Goal: Task Accomplishment & Management: Manage account settings

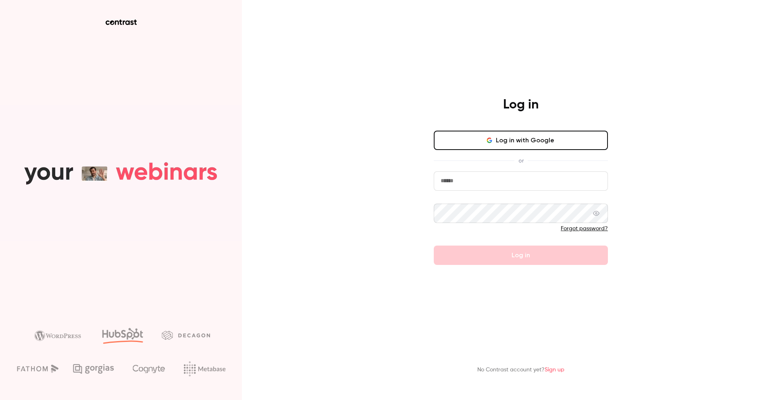
click at [457, 178] on input "email" at bounding box center [521, 180] width 174 height 19
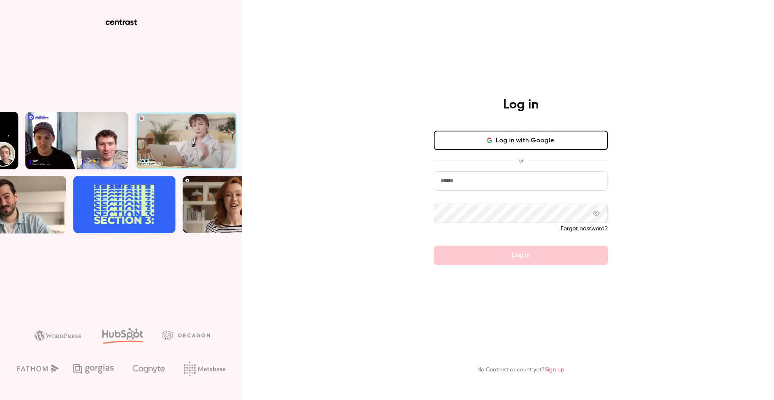
click at [457, 178] on input "email" at bounding box center [521, 180] width 174 height 19
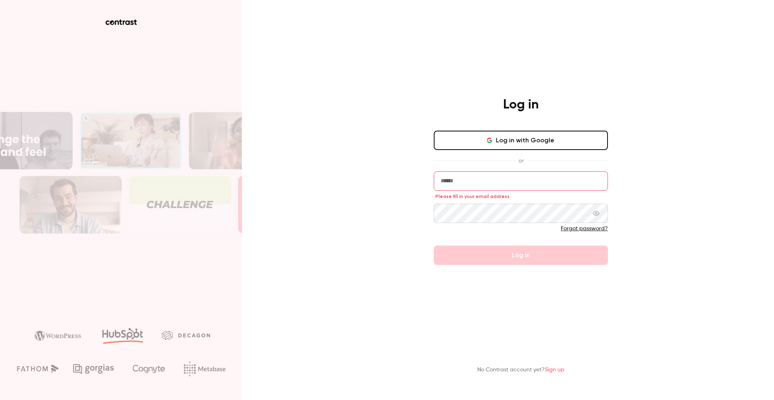
type input "**********"
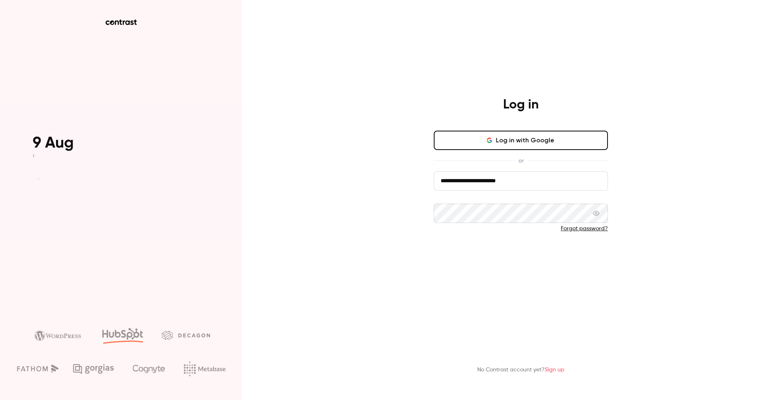
click at [544, 261] on button "Log in" at bounding box center [521, 255] width 174 height 19
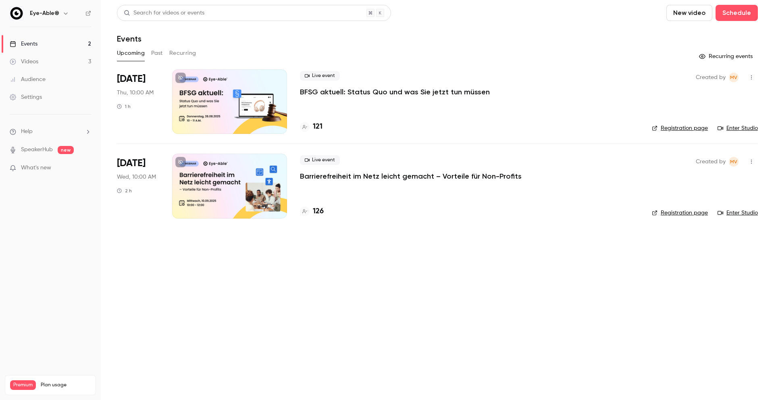
click at [425, 95] on p "BFSG aktuell: Status Quo und was Sie jetzt tun müssen" at bounding box center [395, 92] width 190 height 10
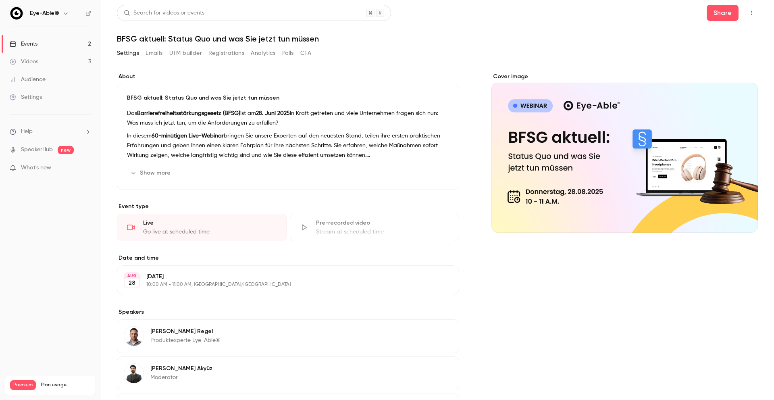
click at [149, 53] on button "Emails" at bounding box center [154, 53] width 17 height 13
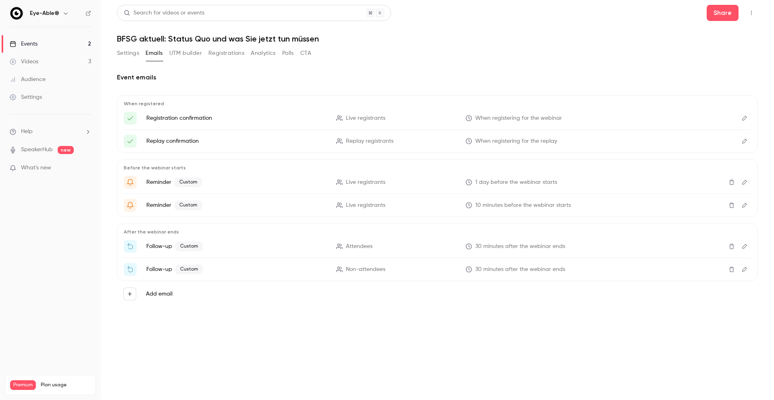
click at [132, 57] on button "Settings" at bounding box center [128, 53] width 22 height 13
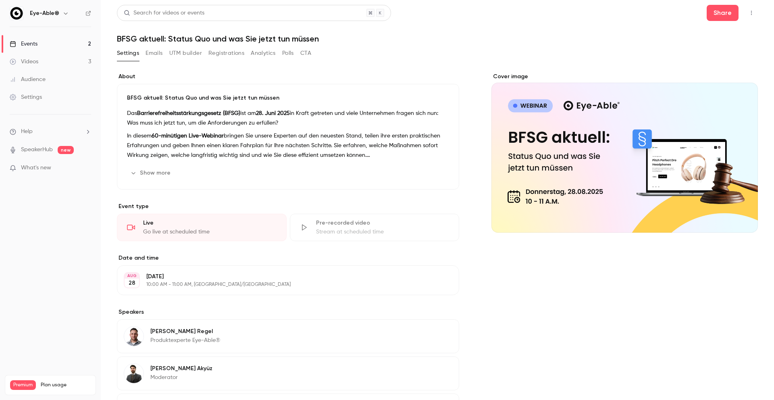
click at [189, 55] on button "UTM builder" at bounding box center [185, 53] width 33 height 13
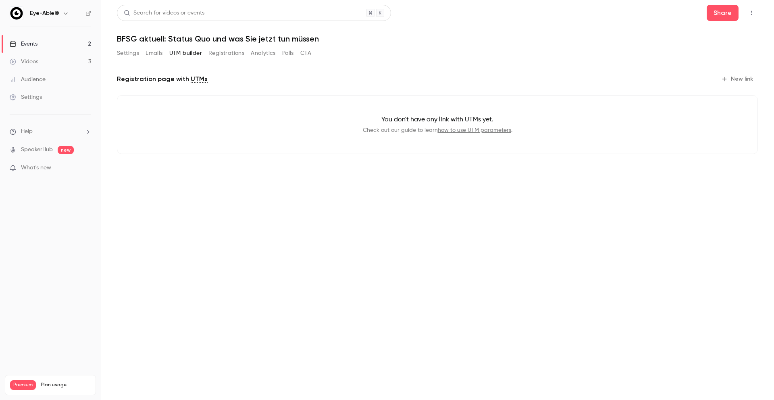
click at [228, 54] on button "Registrations" at bounding box center [226, 53] width 36 height 13
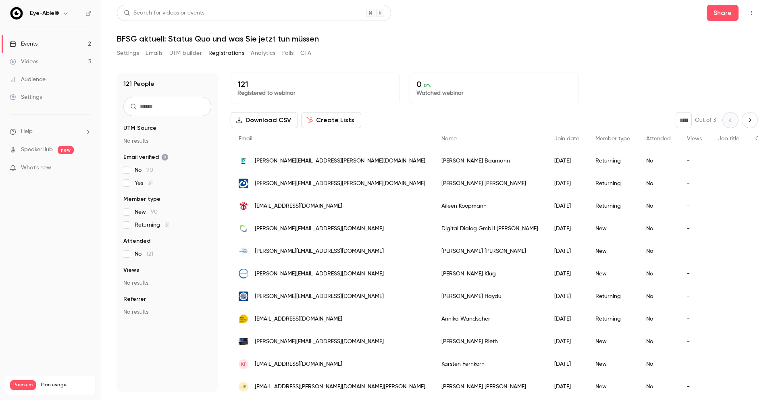
click at [266, 50] on button "Analytics" at bounding box center [263, 53] width 25 height 13
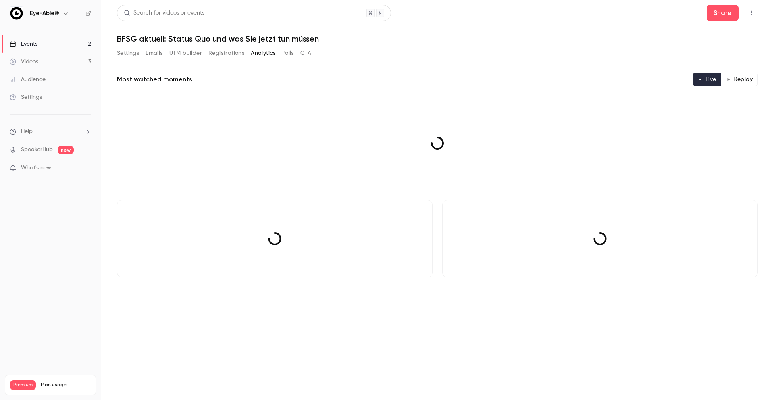
click at [229, 48] on button "Registrations" at bounding box center [226, 53] width 36 height 13
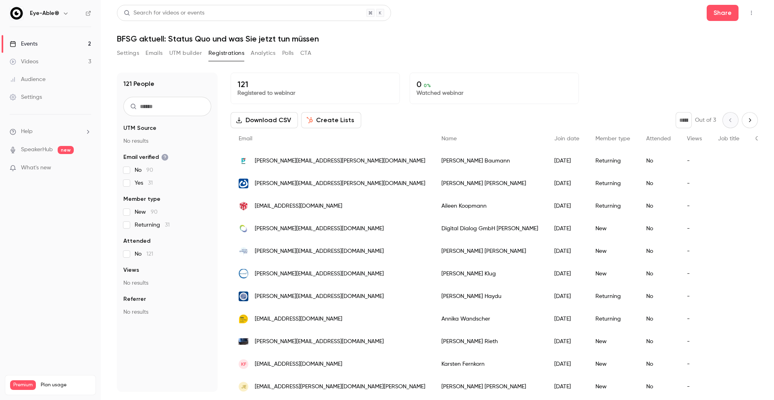
click at [113, 46] on main "Search for videos or events Share BFSG aktuell: Status Quo und was Sie jetzt tu…" at bounding box center [437, 200] width 673 height 400
click at [127, 58] on button "Settings" at bounding box center [128, 53] width 22 height 13
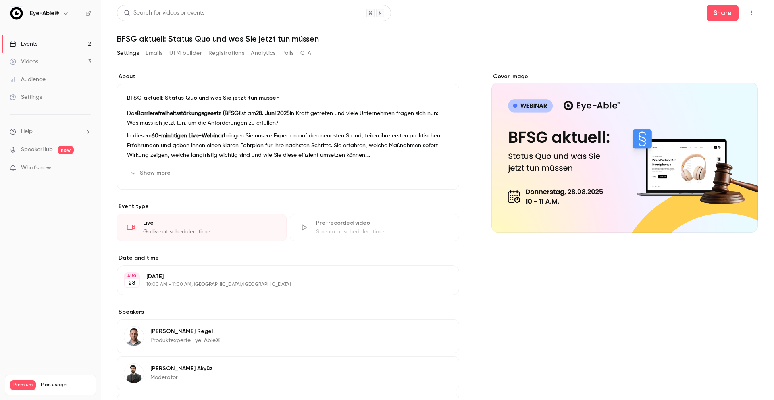
click at [133, 53] on button "Settings" at bounding box center [128, 53] width 22 height 13
click at [79, 44] on link "Events 2" at bounding box center [50, 44] width 101 height 18
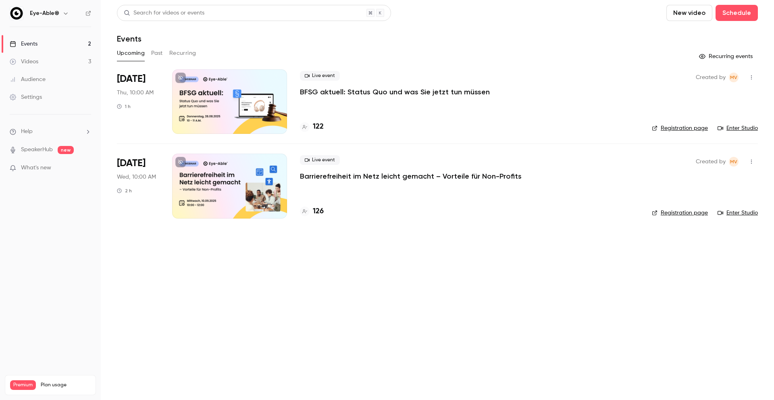
click at [687, 125] on link "Registration page" at bounding box center [680, 128] width 56 height 8
click at [127, 79] on span "[DATE]" at bounding box center [131, 79] width 29 height 13
click at [151, 54] on button "Past" at bounding box center [157, 53] width 12 height 13
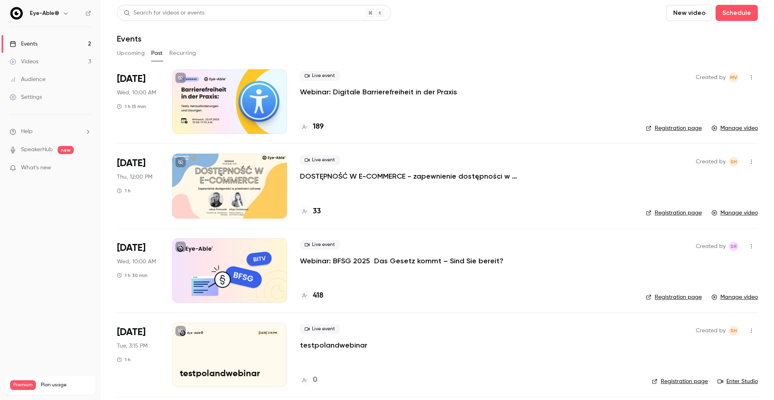
click at [127, 53] on button "Upcoming" at bounding box center [131, 53] width 28 height 13
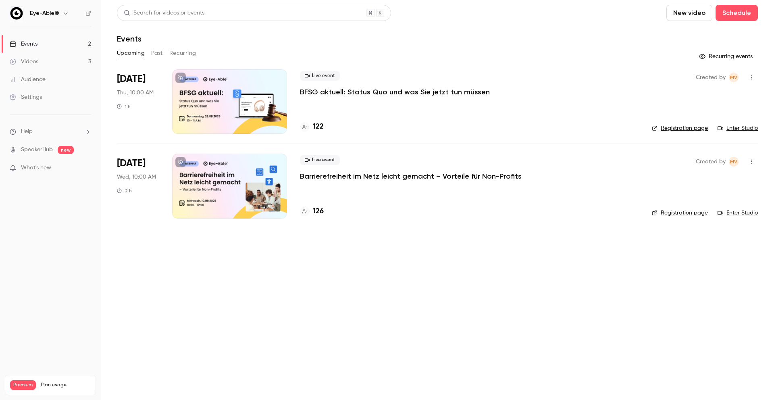
click at [248, 105] on div at bounding box center [229, 101] width 115 height 65
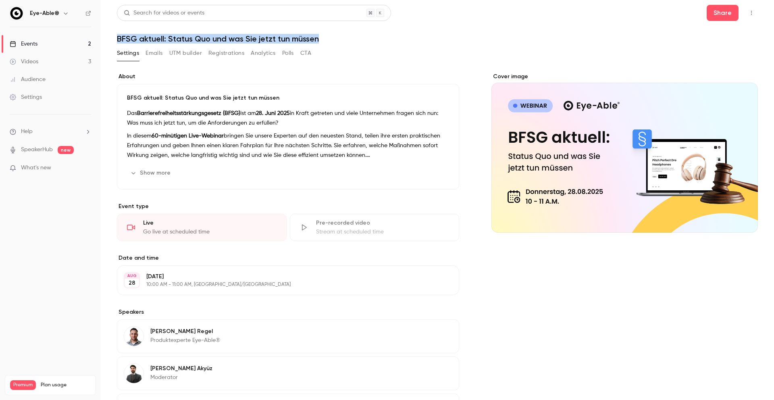
drag, startPoint x: 118, startPoint y: 42, endPoint x: 325, endPoint y: 37, distance: 206.9
click at [325, 37] on h1 "BFSG aktuell: Status Quo und was Sie jetzt tun müssen" at bounding box center [437, 39] width 641 height 10
copy h1 "BFSG aktuell: Status Quo und was Sie jetzt tun müssen"
